Goal: Task Accomplishment & Management: Use online tool/utility

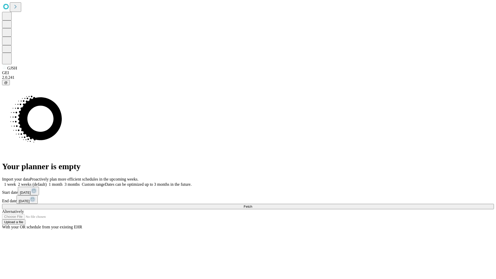
click at [401, 204] on button "Fetch" at bounding box center [248, 206] width 492 height 5
